Goal: Task Accomplishment & Management: Use online tool/utility

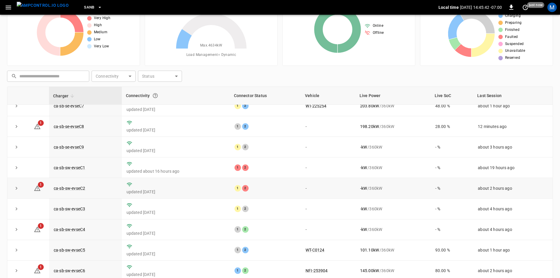
scroll to position [57, 0]
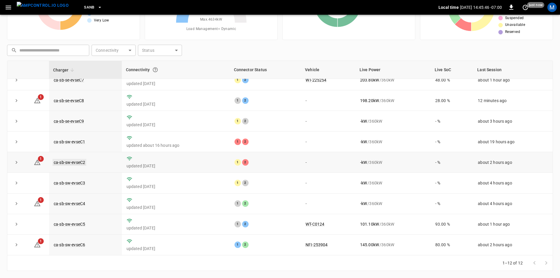
click at [60, 160] on link "ca-sb-sw-evseC2" at bounding box center [70, 162] width 34 height 7
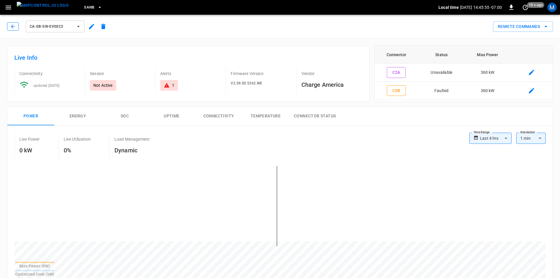
click at [8, 29] on button "button" at bounding box center [13, 26] width 12 height 8
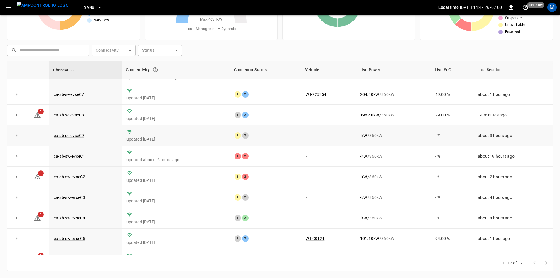
scroll to position [74, 0]
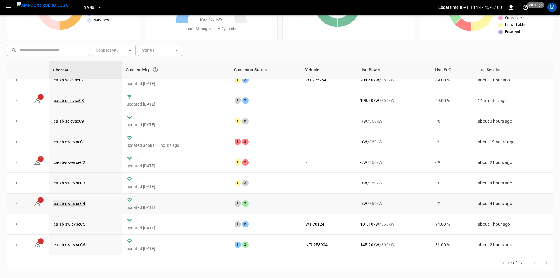
click at [74, 201] on link "ca-sb-sw-evseC4" at bounding box center [70, 203] width 34 height 7
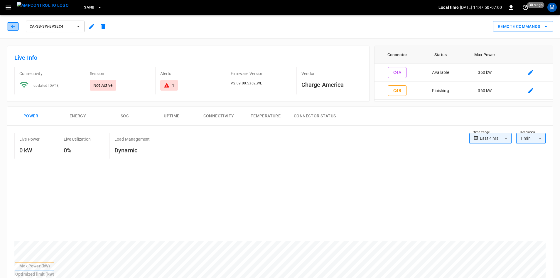
click at [15, 27] on icon "button" at bounding box center [13, 26] width 6 height 6
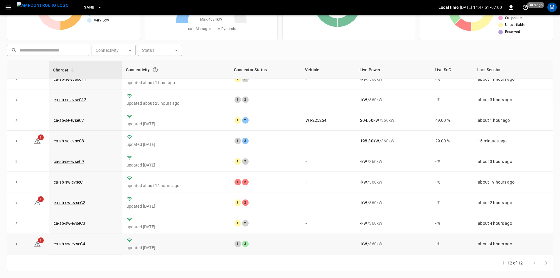
scroll to position [74, 0]
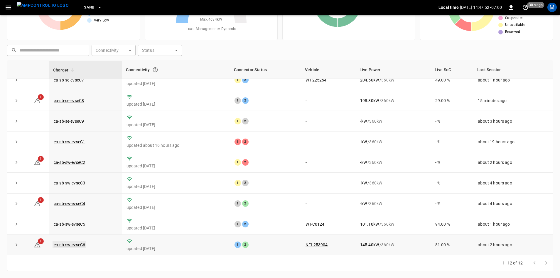
click at [69, 244] on link "ca-sb-sw-evseC6" at bounding box center [70, 244] width 34 height 7
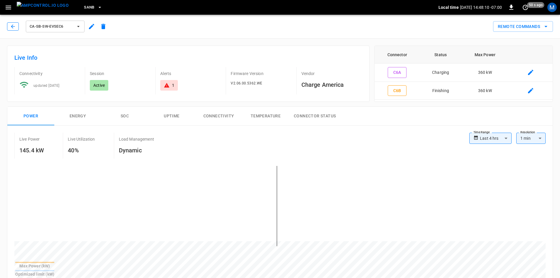
click at [14, 29] on icon "button" at bounding box center [13, 26] width 6 height 6
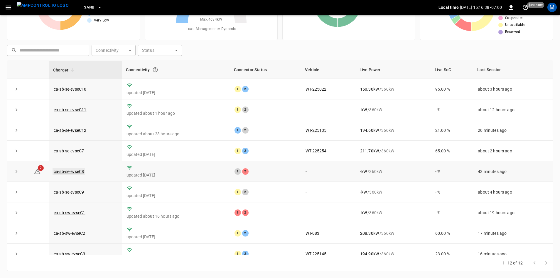
click at [82, 174] on link "ca-sb-se-evseC8" at bounding box center [69, 171] width 33 height 7
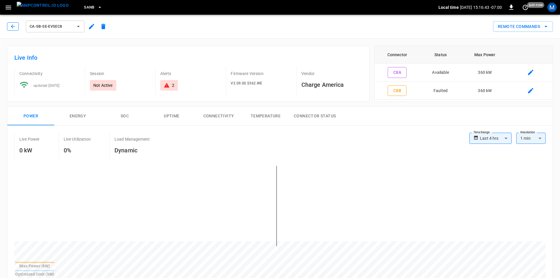
click at [14, 27] on icon "button" at bounding box center [13, 26] width 6 height 6
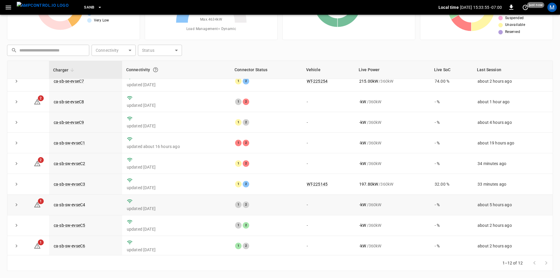
scroll to position [74, 0]
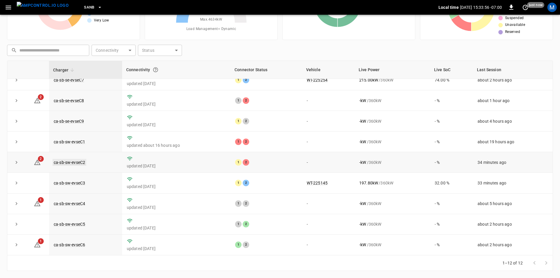
click at [75, 162] on link "ca-sb-sw-evseC2" at bounding box center [70, 162] width 34 height 7
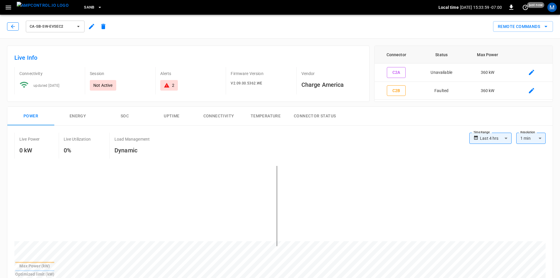
click at [16, 28] on button "button" at bounding box center [13, 26] width 12 height 8
